Goal: Information Seeking & Learning: Check status

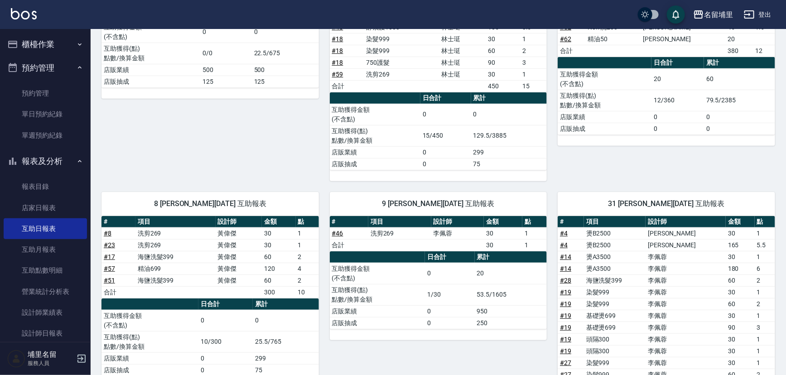
scroll to position [164, 0]
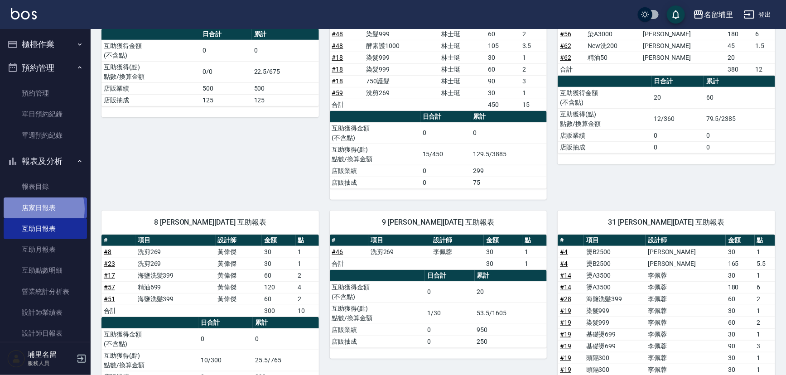
click at [38, 209] on link "店家日報表" at bounding box center [45, 208] width 83 height 21
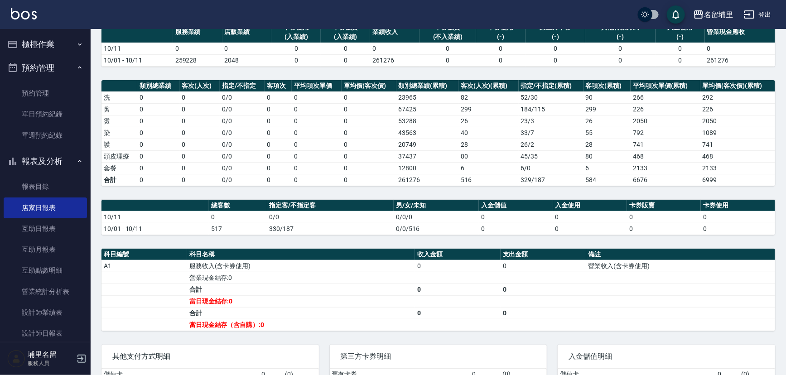
scroll to position [82, 0]
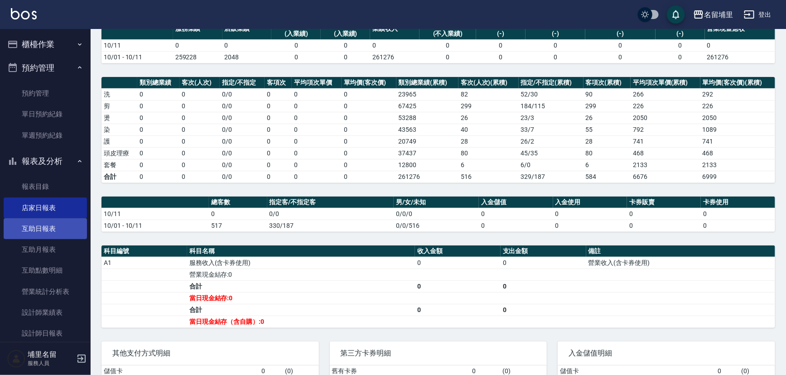
click at [27, 227] on link "互助日報表" at bounding box center [45, 228] width 83 height 21
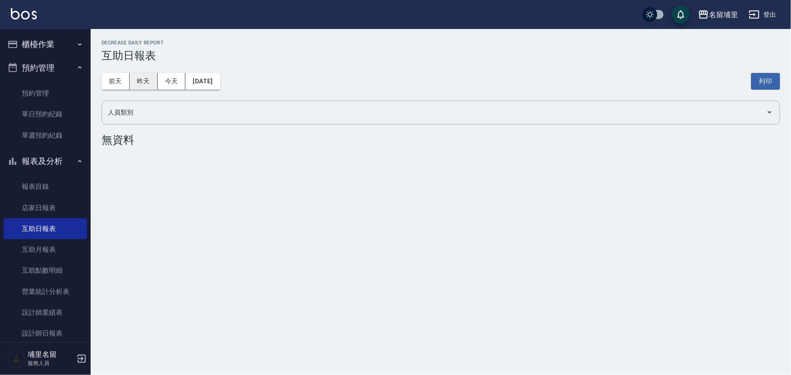
click at [141, 80] on button "昨天" at bounding box center [144, 81] width 28 height 17
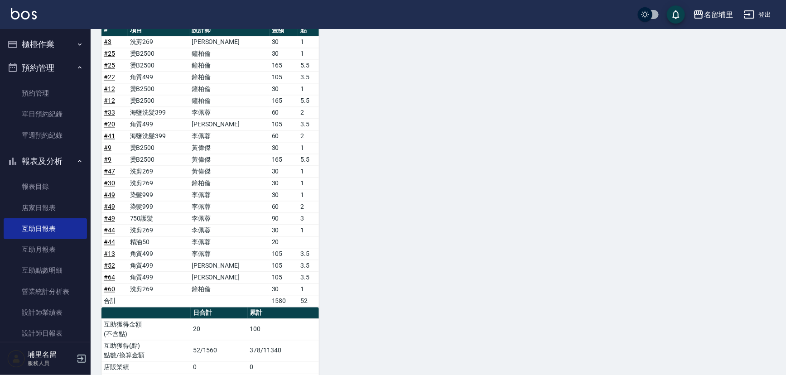
scroll to position [873, 0]
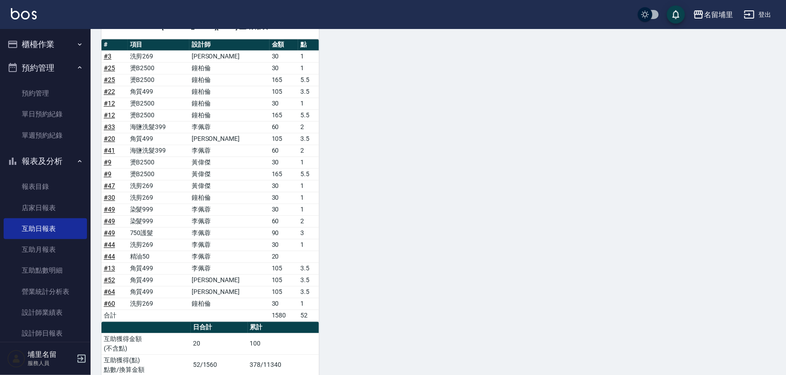
click at [50, 41] on button "櫃檯作業" at bounding box center [45, 45] width 83 height 24
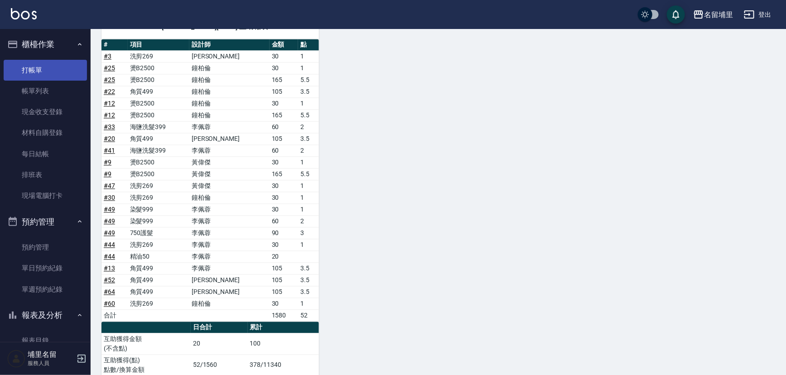
click at [56, 64] on link "打帳單" at bounding box center [45, 70] width 83 height 21
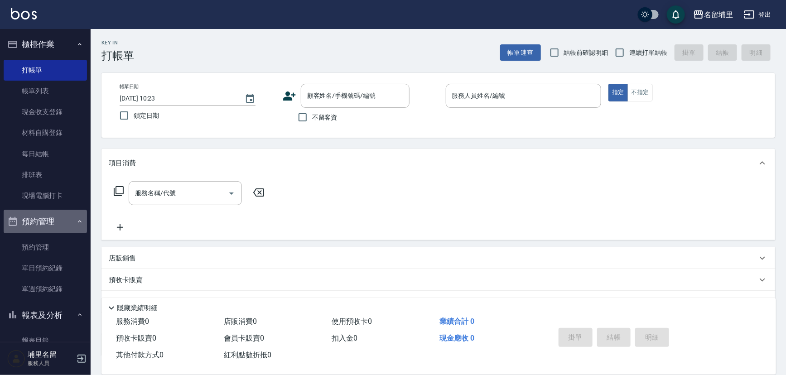
click at [47, 226] on button "預約管理" at bounding box center [45, 222] width 83 height 24
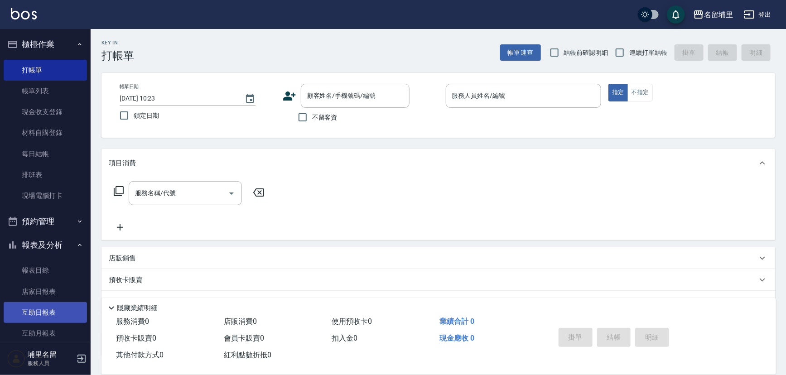
click at [44, 319] on link "互助日報表" at bounding box center [45, 312] width 83 height 21
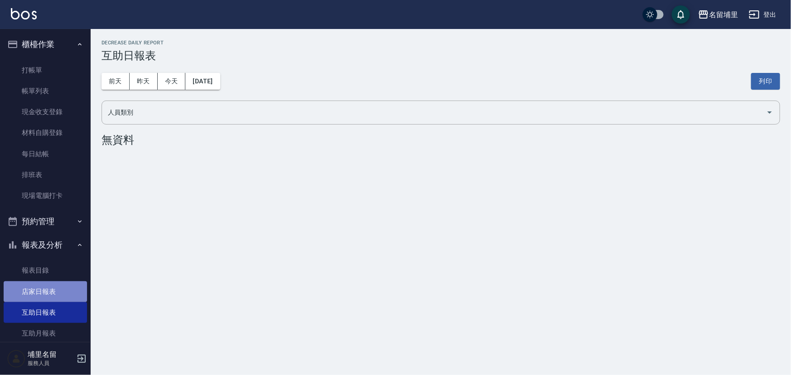
click at [49, 286] on link "店家日報表" at bounding box center [45, 291] width 83 height 21
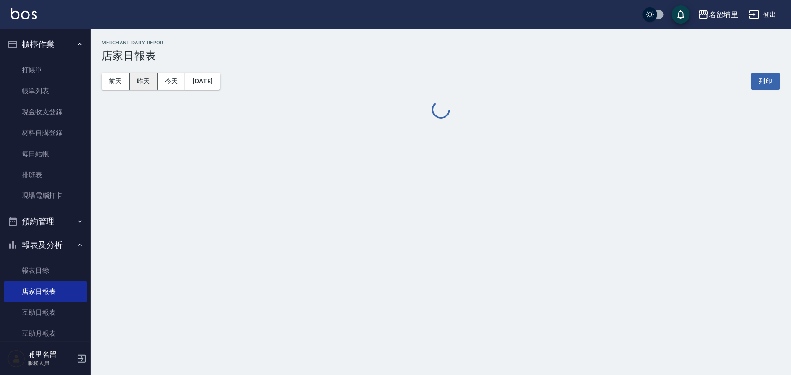
click at [131, 79] on button "昨天" at bounding box center [144, 81] width 28 height 17
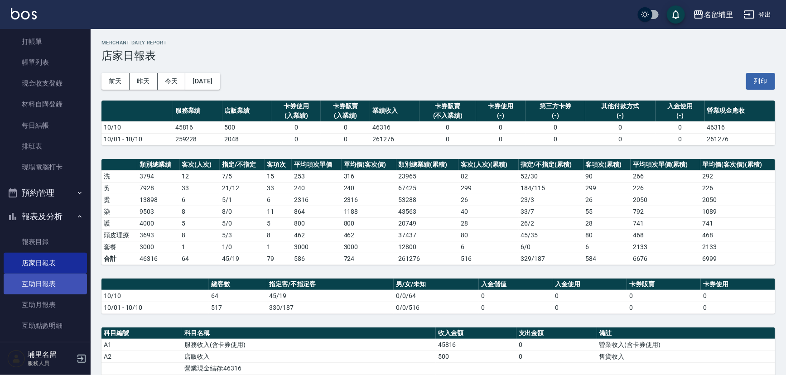
scroll to position [41, 0]
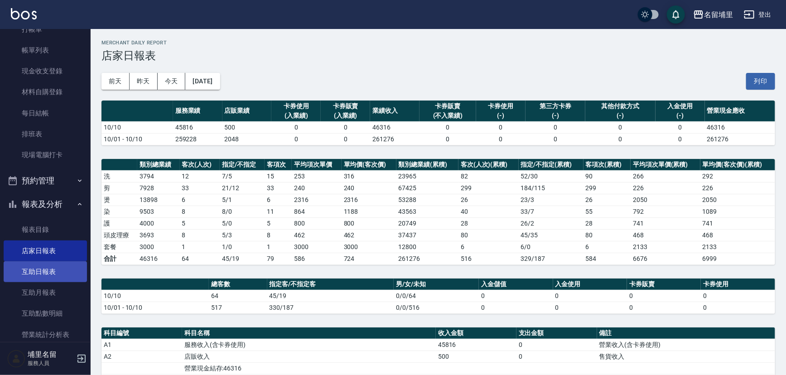
click at [53, 276] on link "互助日報表" at bounding box center [45, 271] width 83 height 21
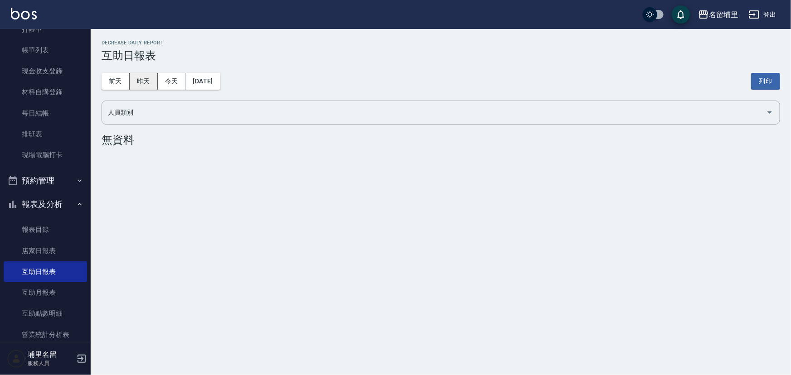
click at [142, 76] on button "昨天" at bounding box center [144, 81] width 28 height 17
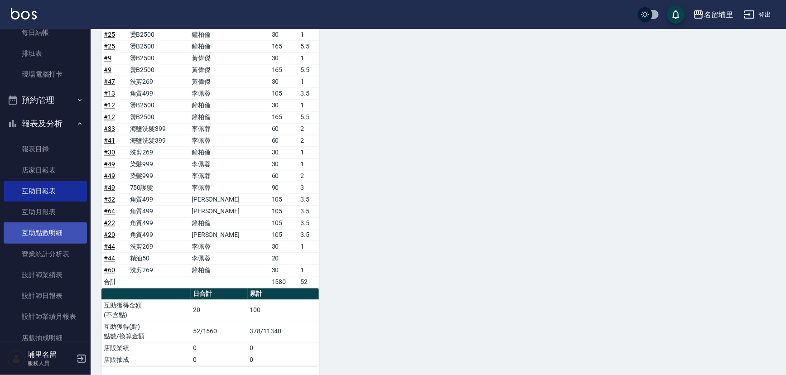
scroll to position [123, 0]
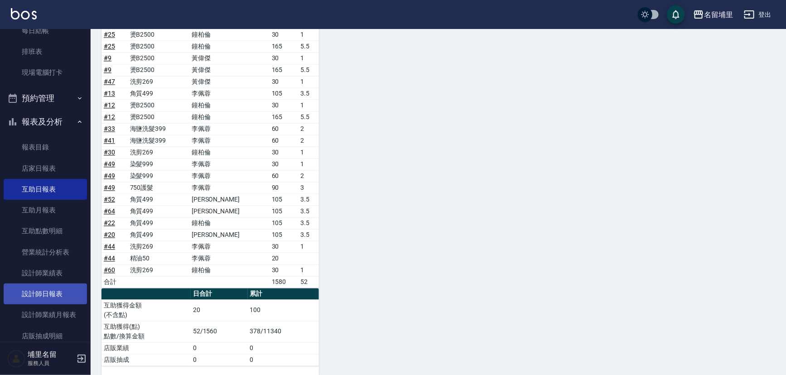
click at [52, 296] on link "設計師日報表" at bounding box center [45, 294] width 83 height 21
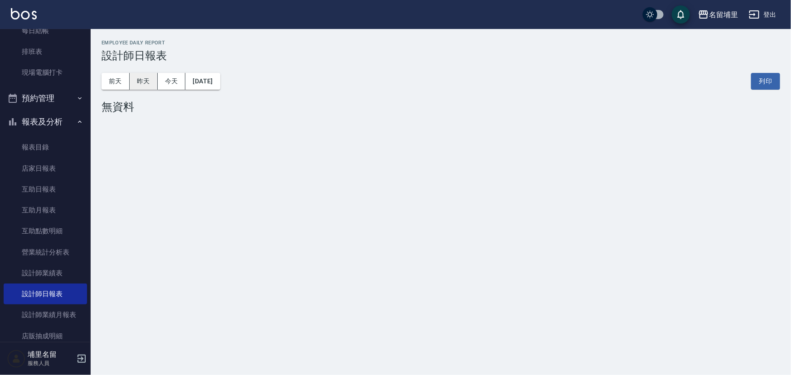
click at [140, 82] on button "昨天" at bounding box center [144, 81] width 28 height 17
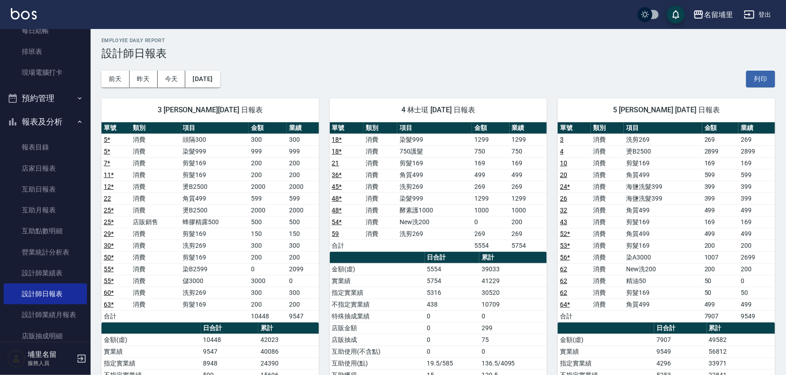
scroll to position [2, 0]
